Goal: Task Accomplishment & Management: Manage account settings

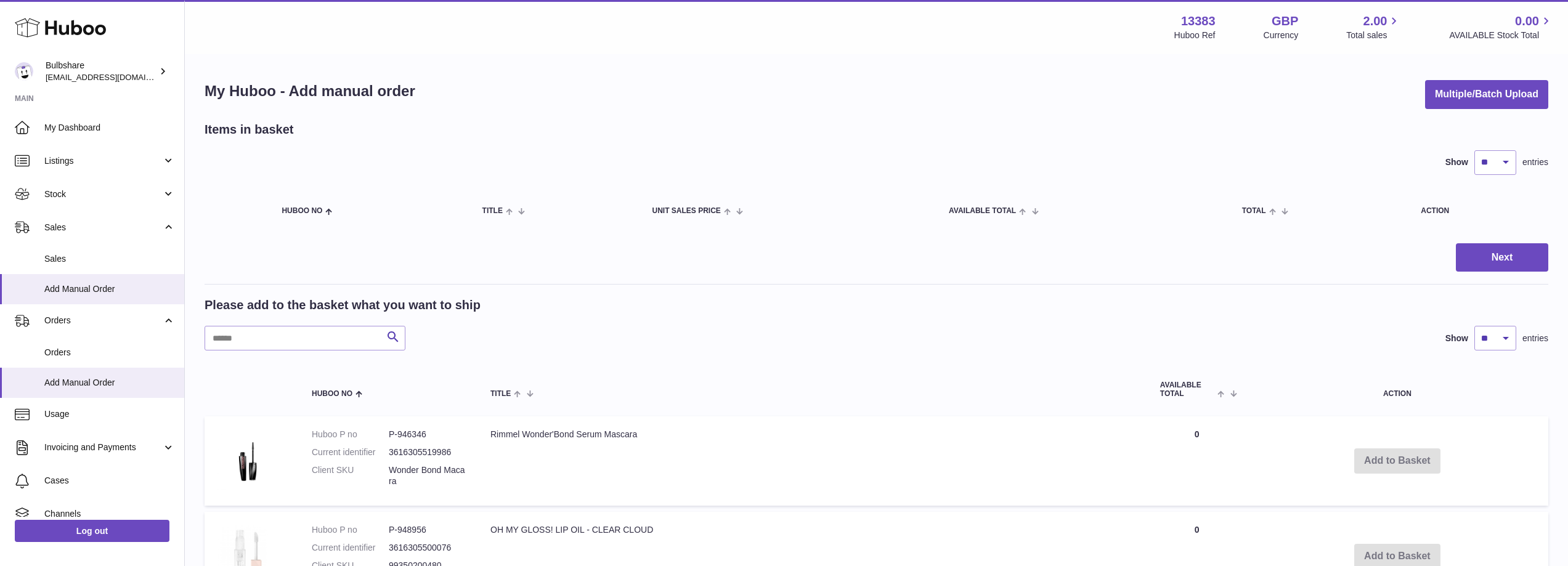
click at [1198, 21] on strong "13383" at bounding box center [1198, 21] width 34 height 17
copy strong "13383"
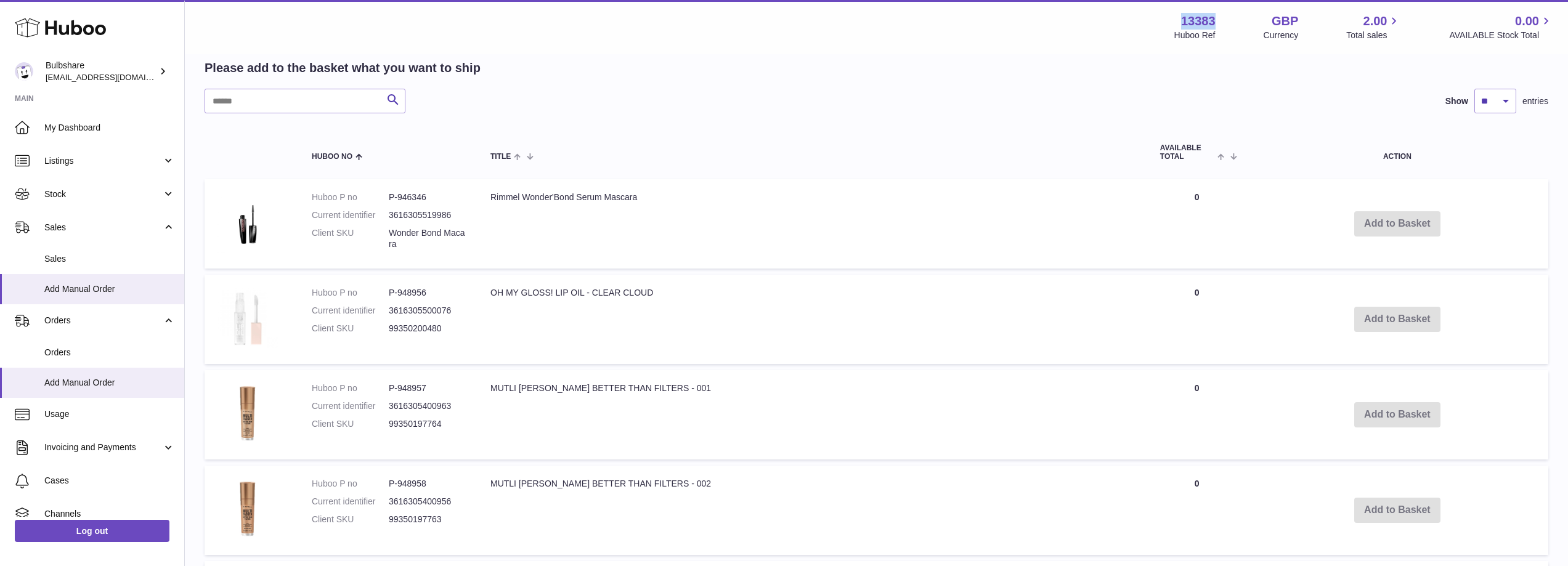
scroll to position [247, 0]
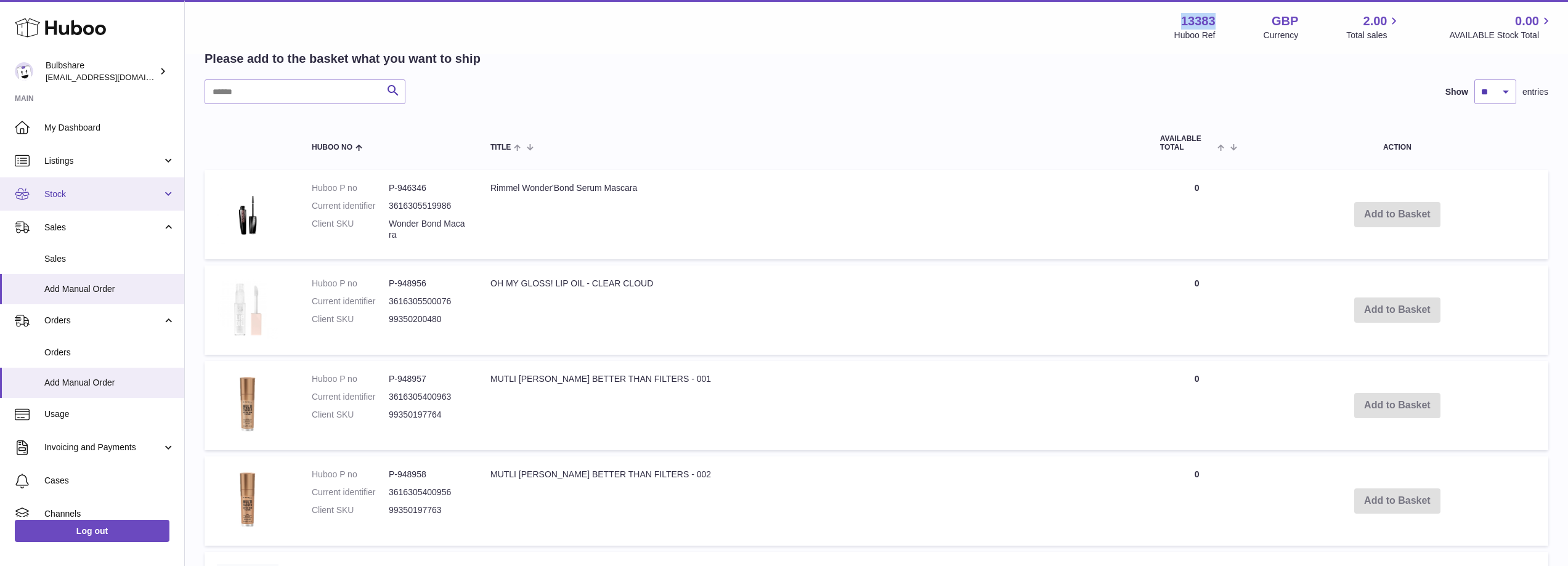
click at [79, 192] on span "Stock" at bounding box center [103, 194] width 118 height 12
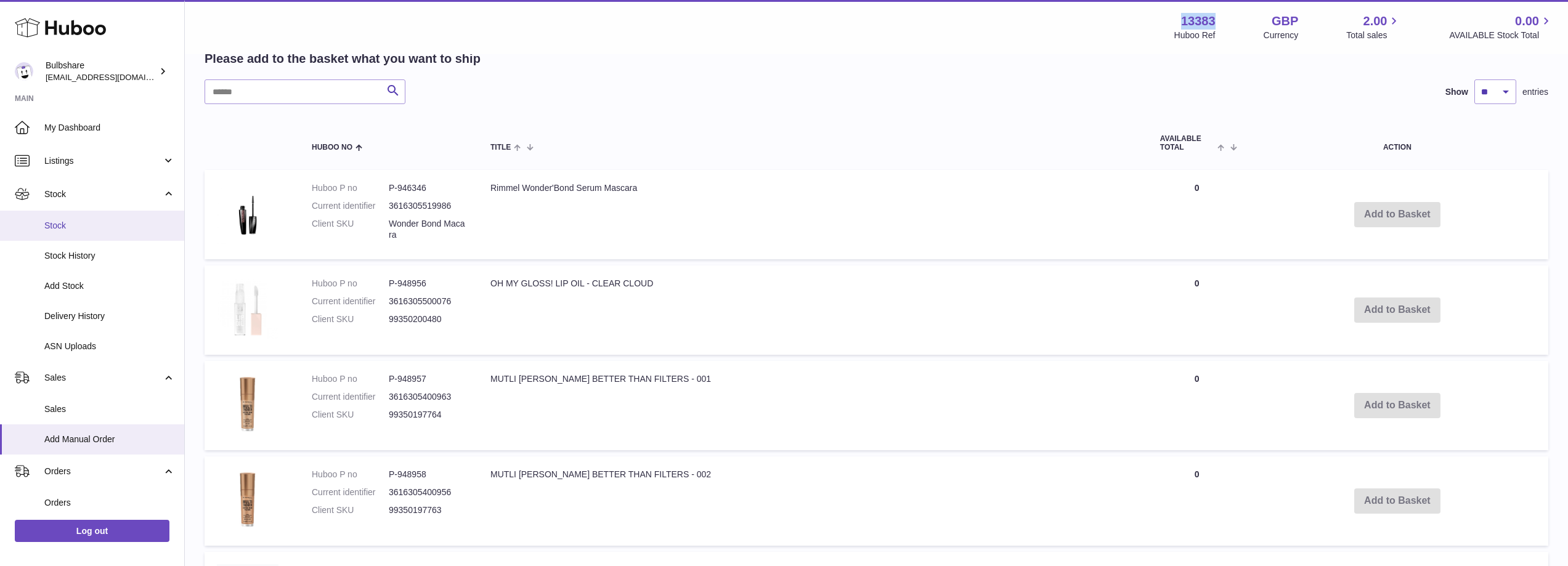
click at [67, 228] on span "Stock" at bounding box center [110, 226] width 131 height 12
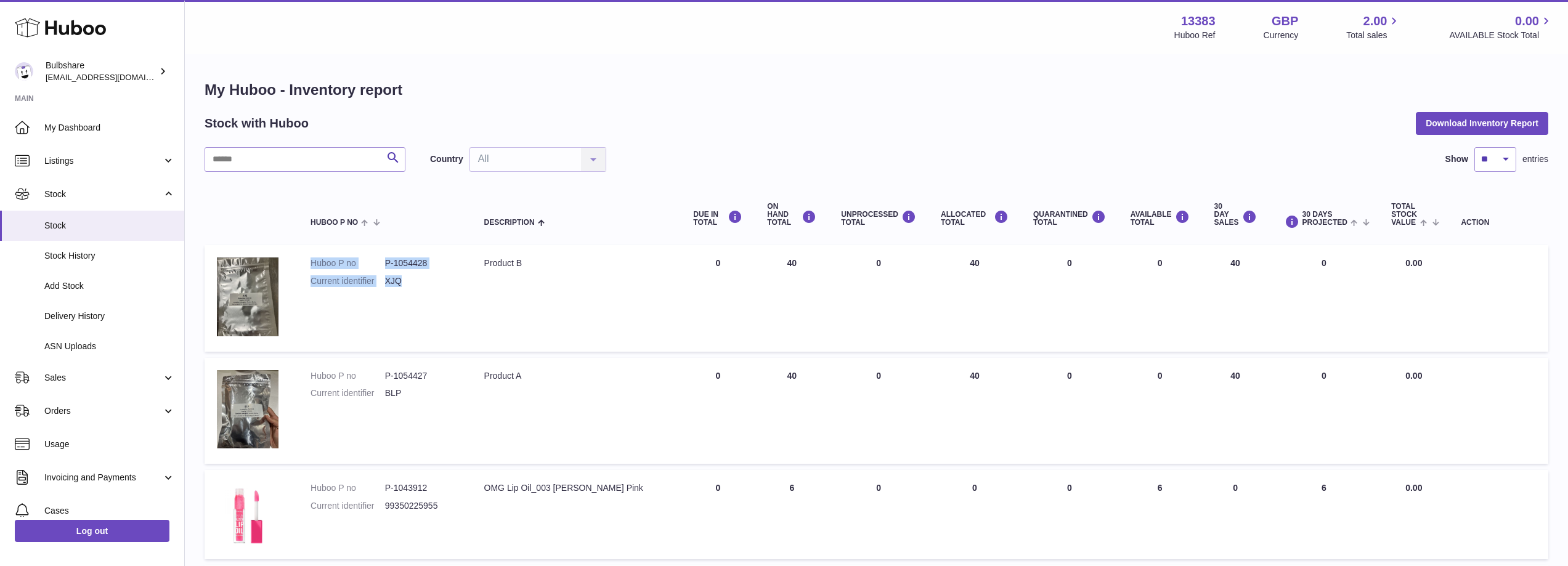
drag, startPoint x: 310, startPoint y: 260, endPoint x: 428, endPoint y: 283, distance: 120.2
click at [428, 283] on td "Huboo P no P-1054428 Current identifier XJQ" at bounding box center [385, 298] width 174 height 106
copy dl "Huboo P no P-1054428 Current identifier XJQ"
